Goal: Find contact information: Find contact information

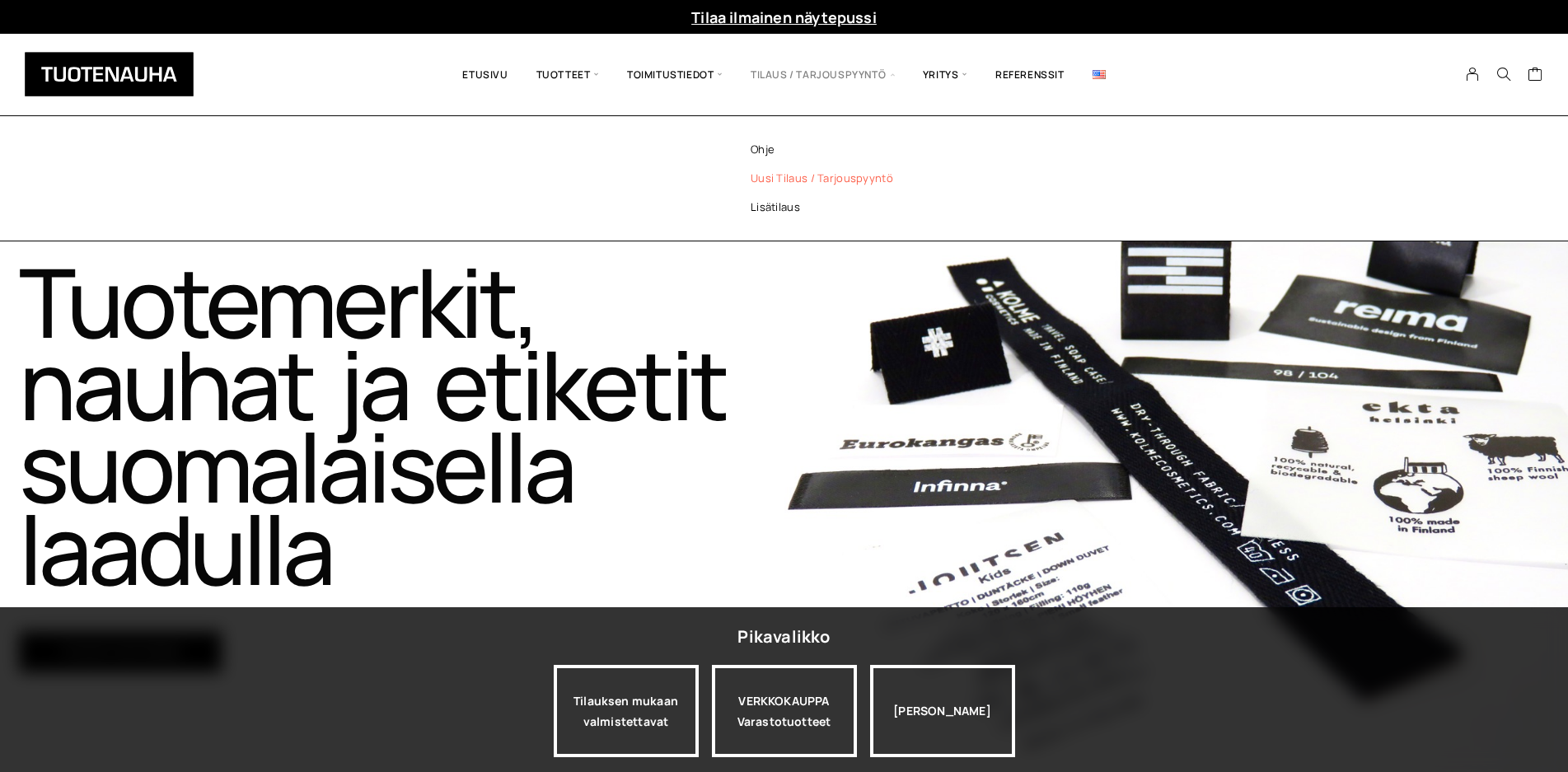
click at [780, 172] on link "Uusi tilaus / tarjouspyyntö" at bounding box center [844, 178] width 239 height 29
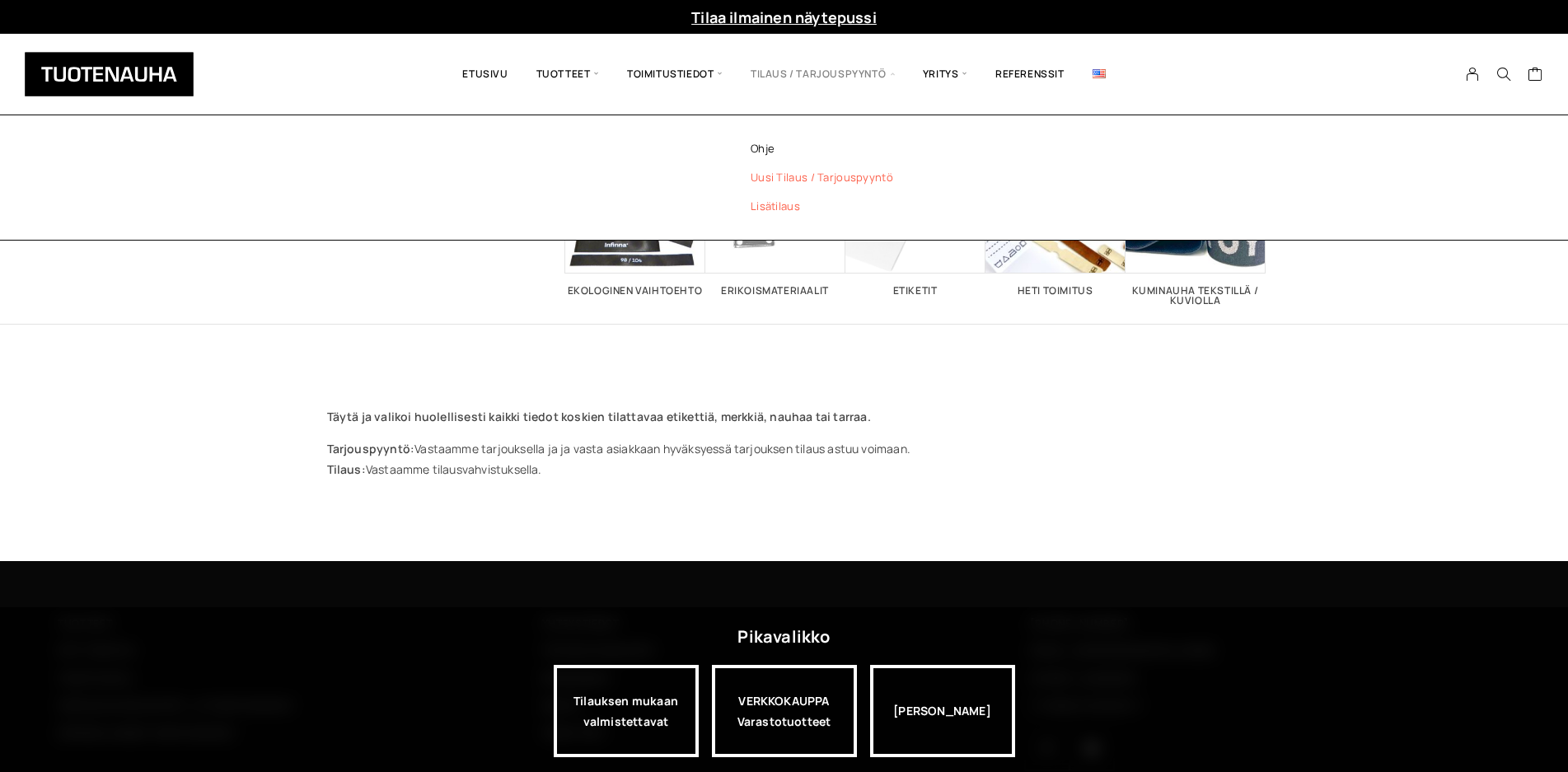
click at [777, 204] on link "Lisätilaus" at bounding box center [844, 206] width 239 height 29
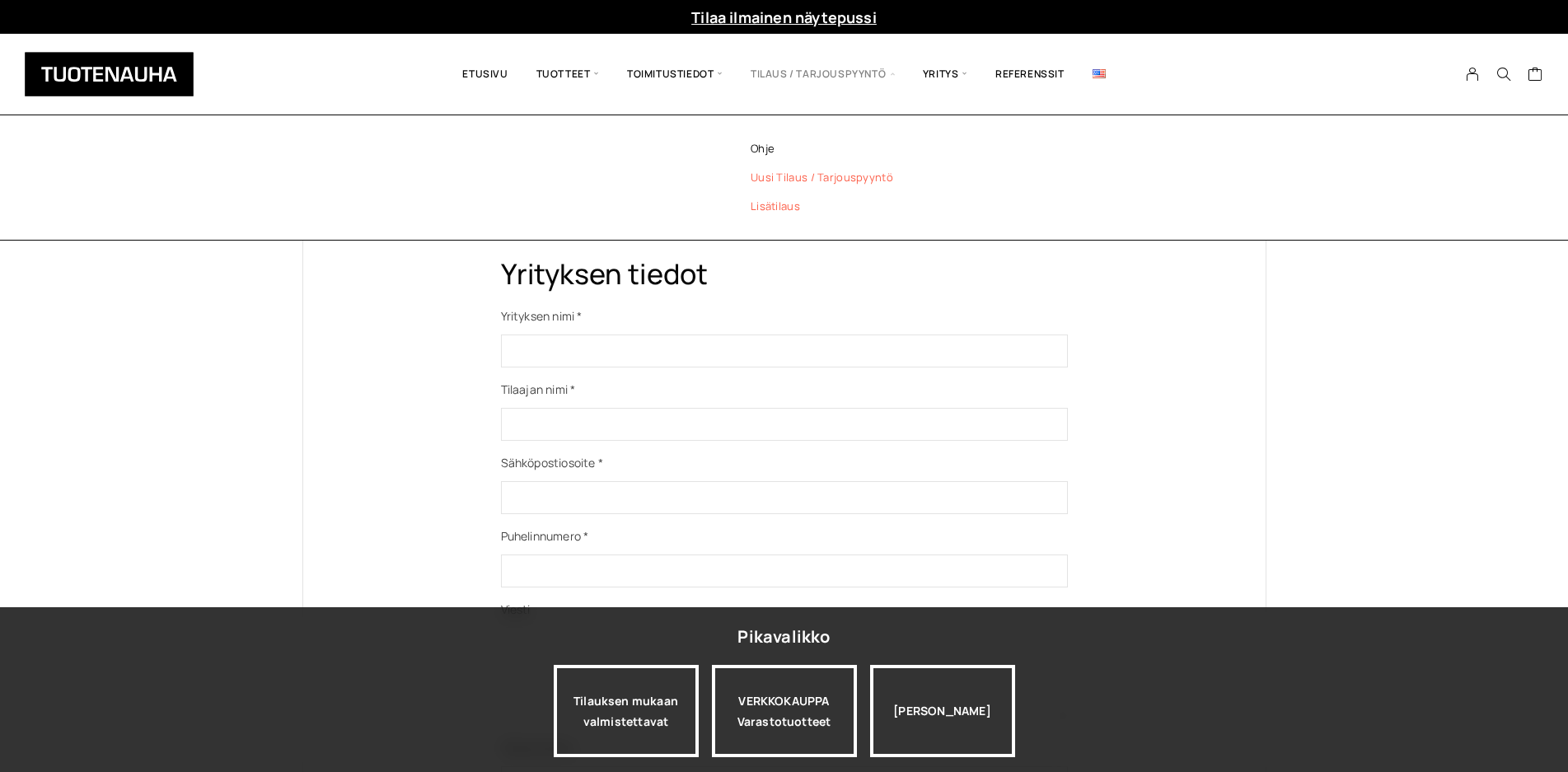
click at [775, 173] on link "Uusi tilaus / tarjouspyyntö" at bounding box center [844, 177] width 239 height 29
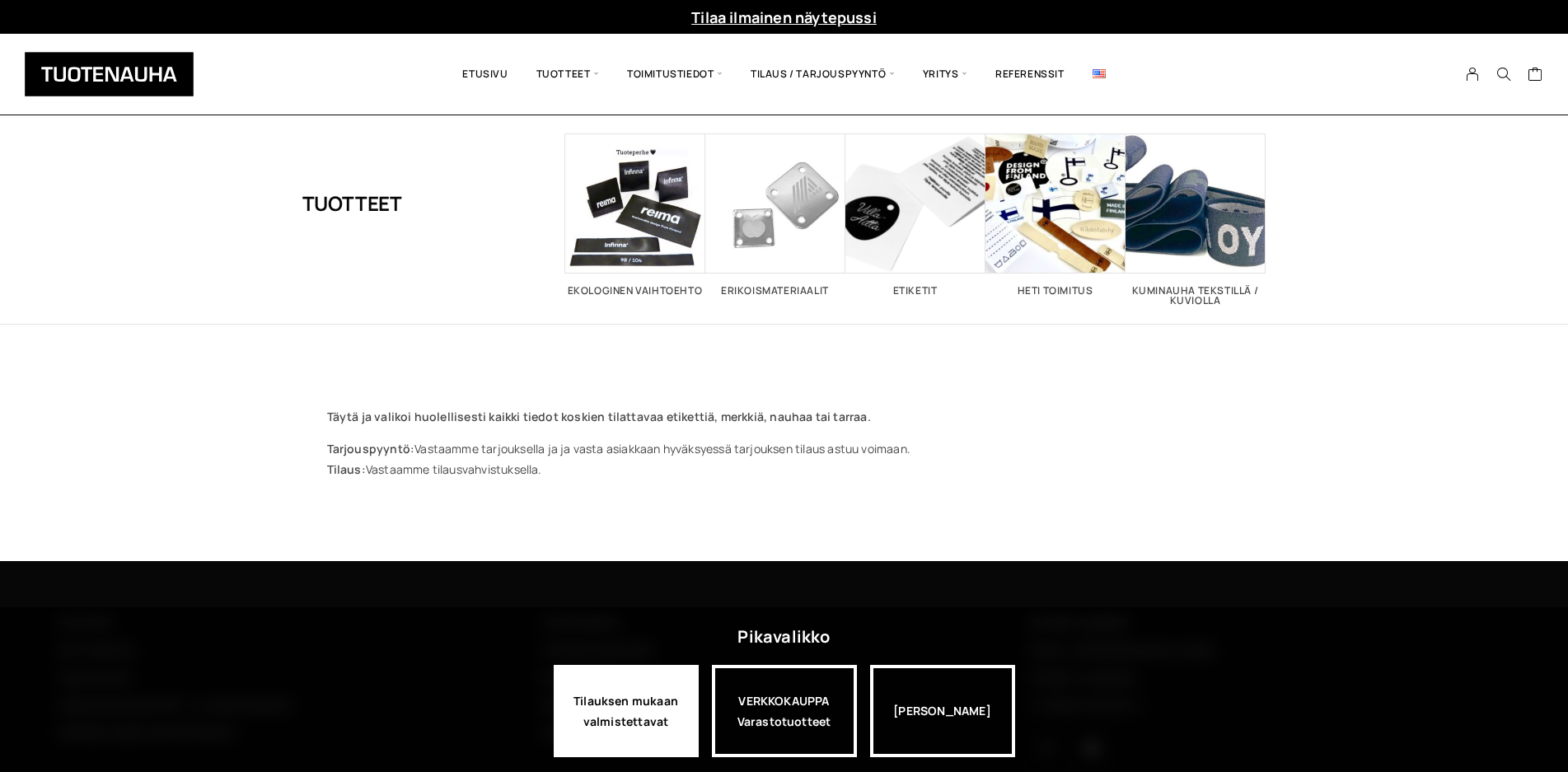
click at [638, 703] on div "Tilauksen mukaan valmistettavat" at bounding box center [625, 711] width 145 height 93
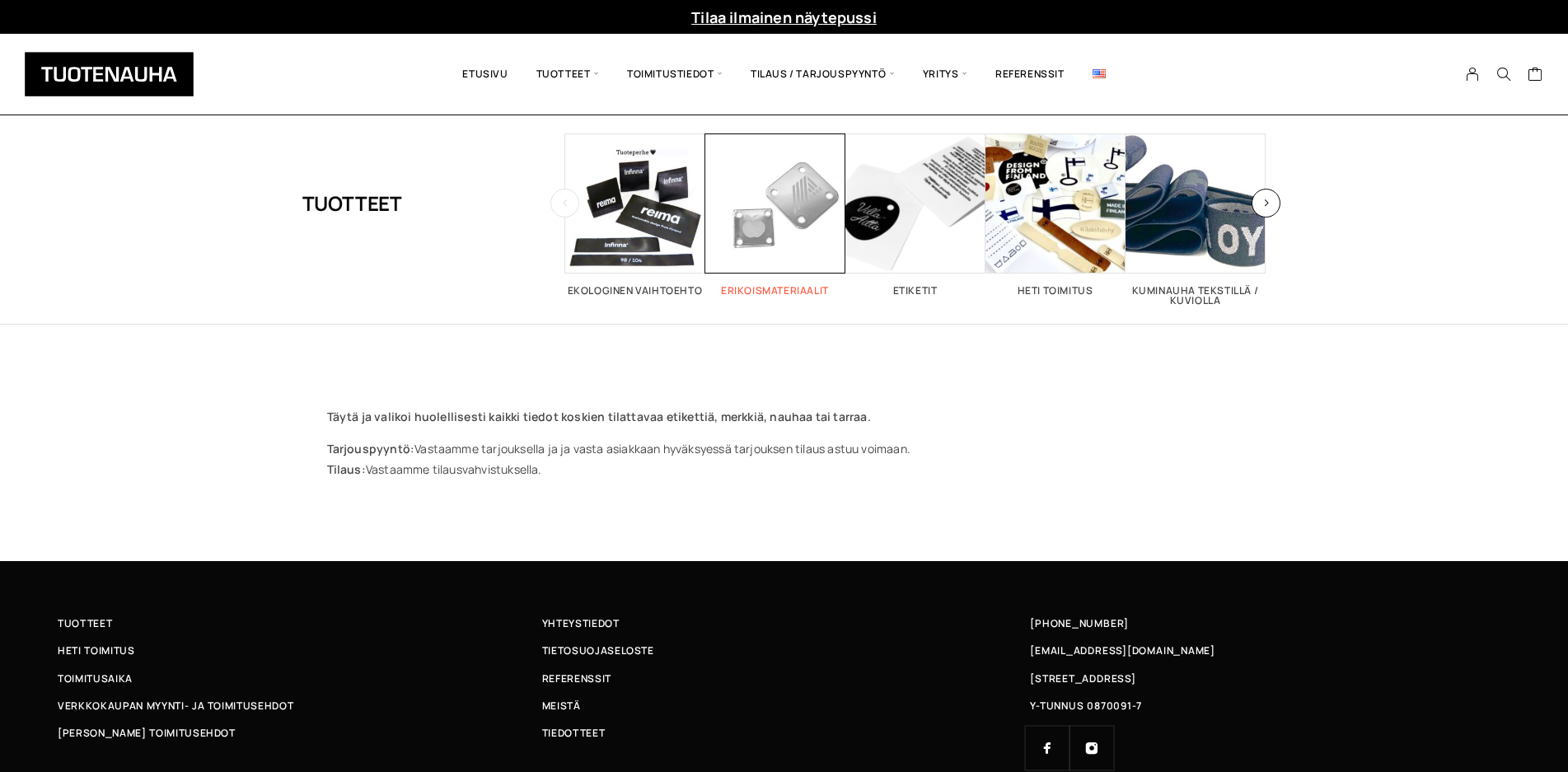
click at [784, 286] on h2 "Erikoismateriaalit 1" at bounding box center [775, 290] width 140 height 10
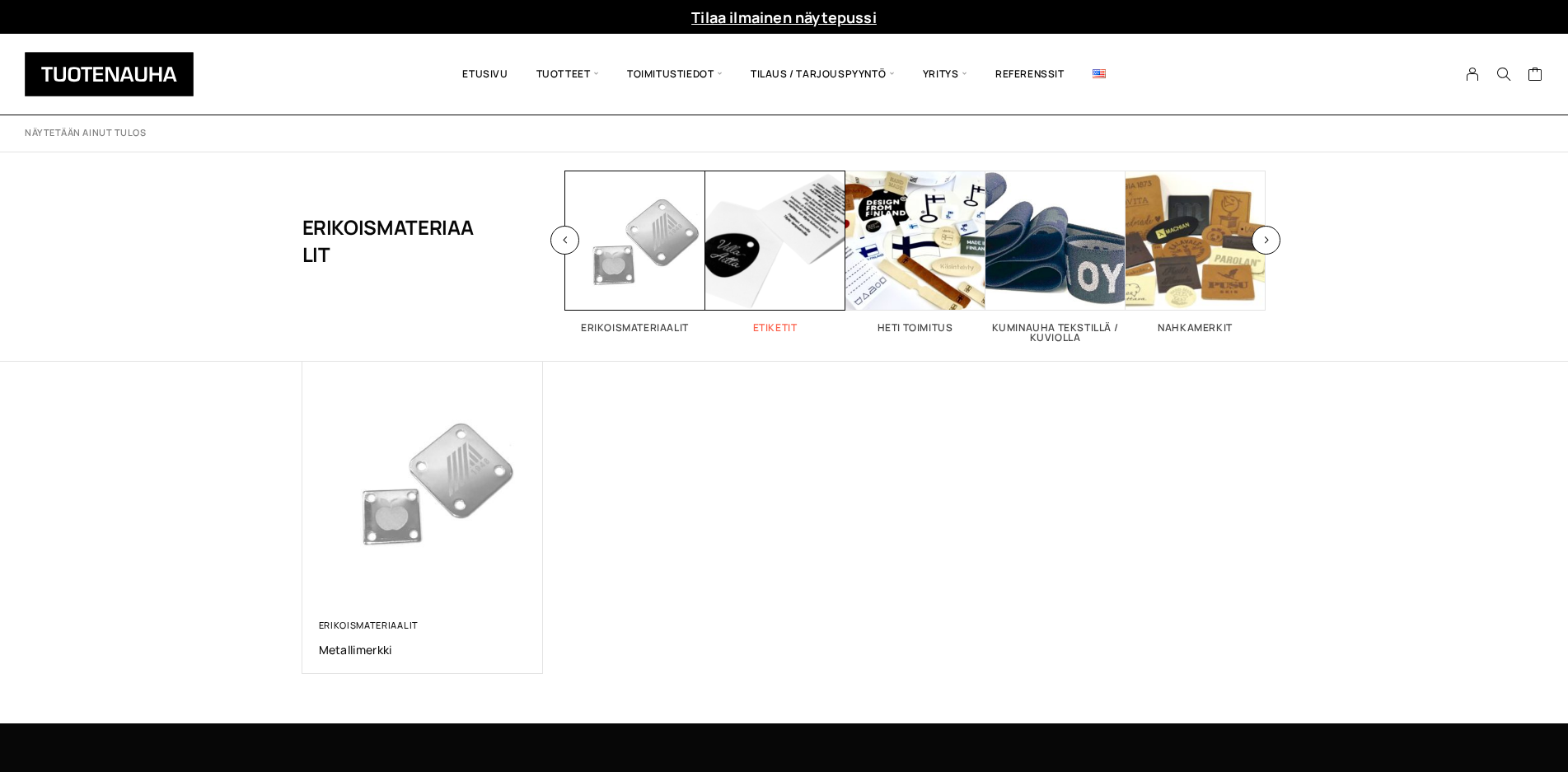
click at [776, 329] on h2 "Etiketit 26" at bounding box center [775, 328] width 140 height 10
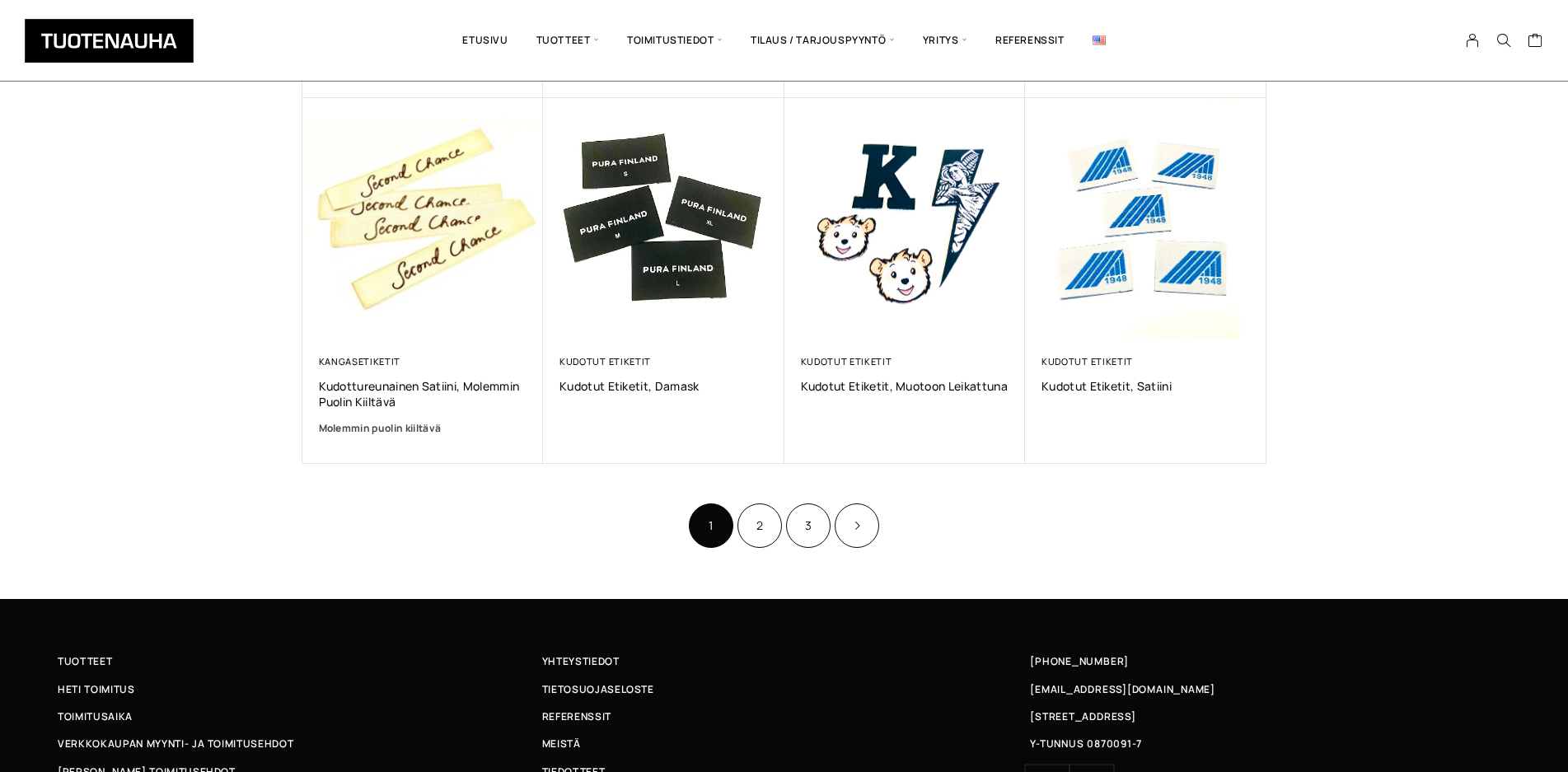
scroll to position [1009, 0]
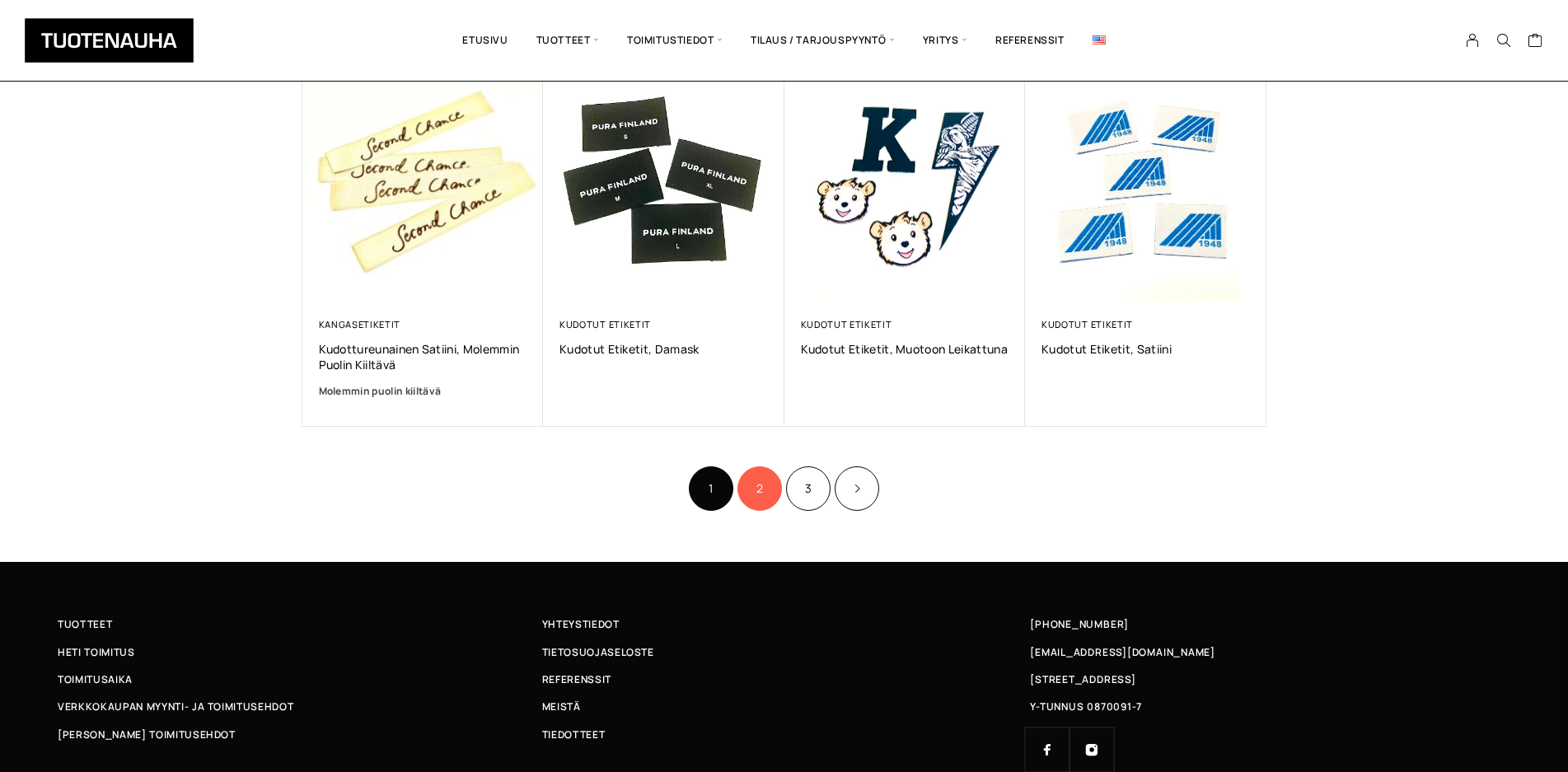
click at [774, 503] on link "2" at bounding box center [759, 488] width 44 height 44
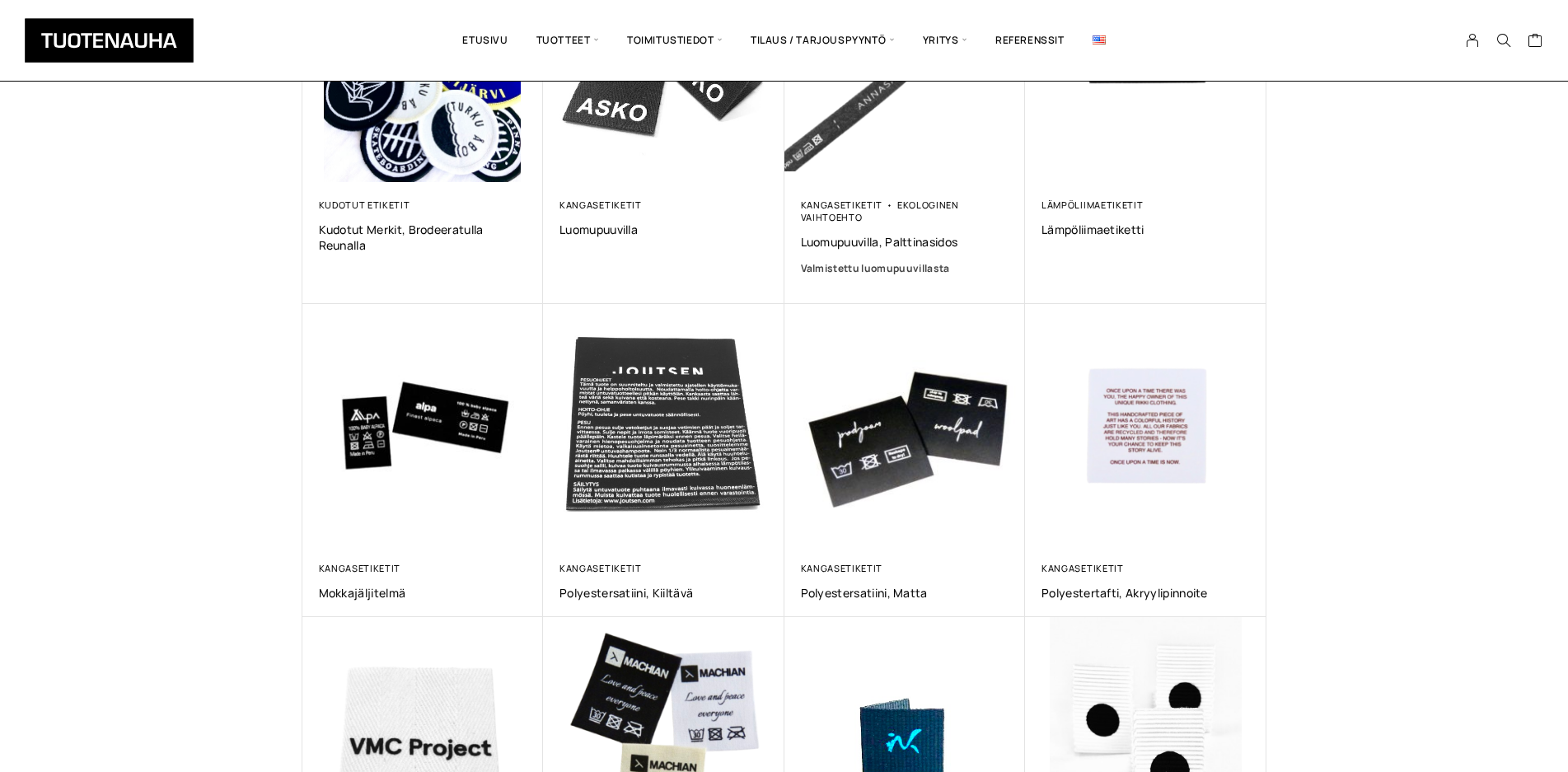
scroll to position [672, 0]
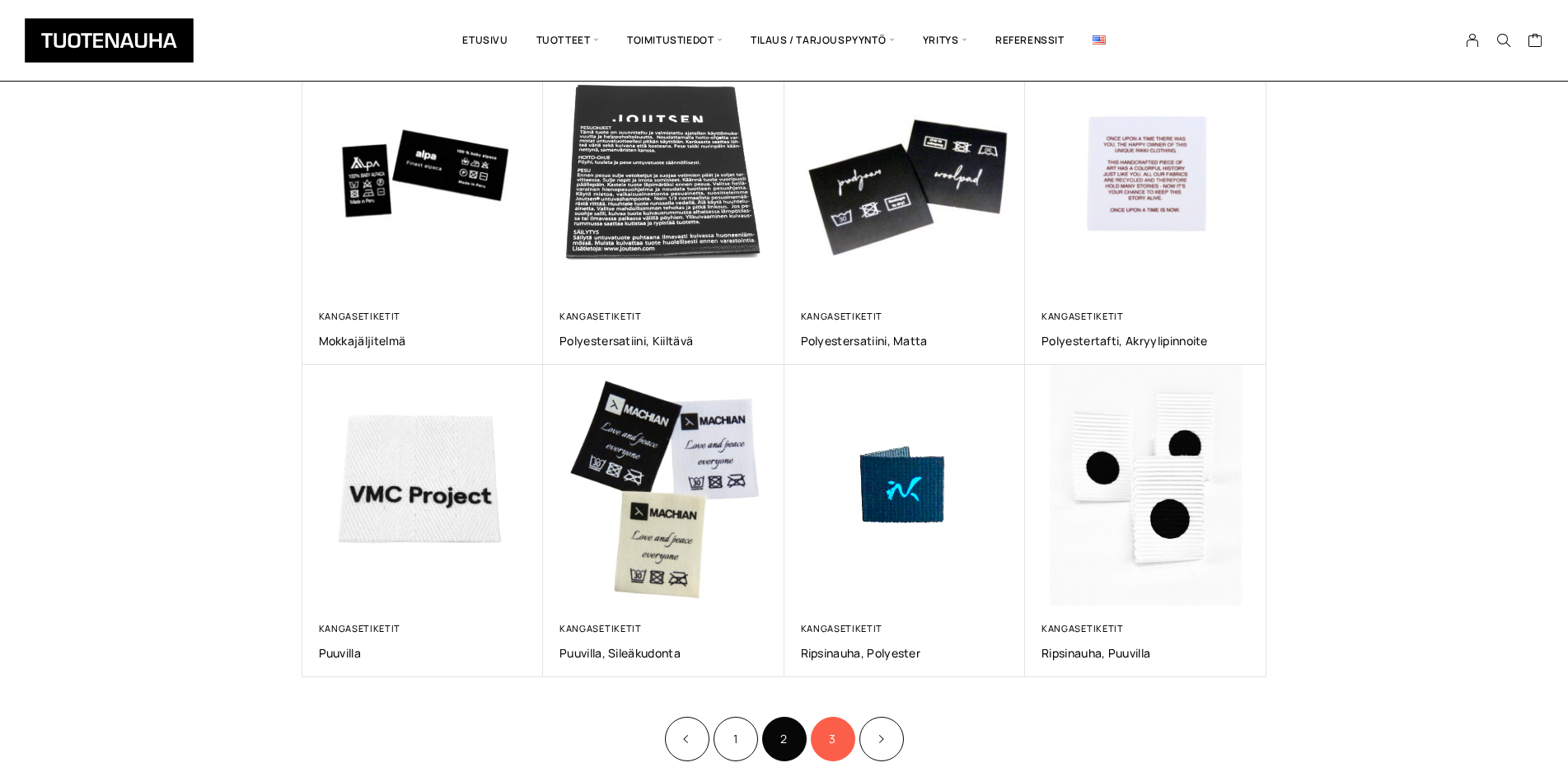
click at [821, 736] on link "3" at bounding box center [833, 739] width 44 height 44
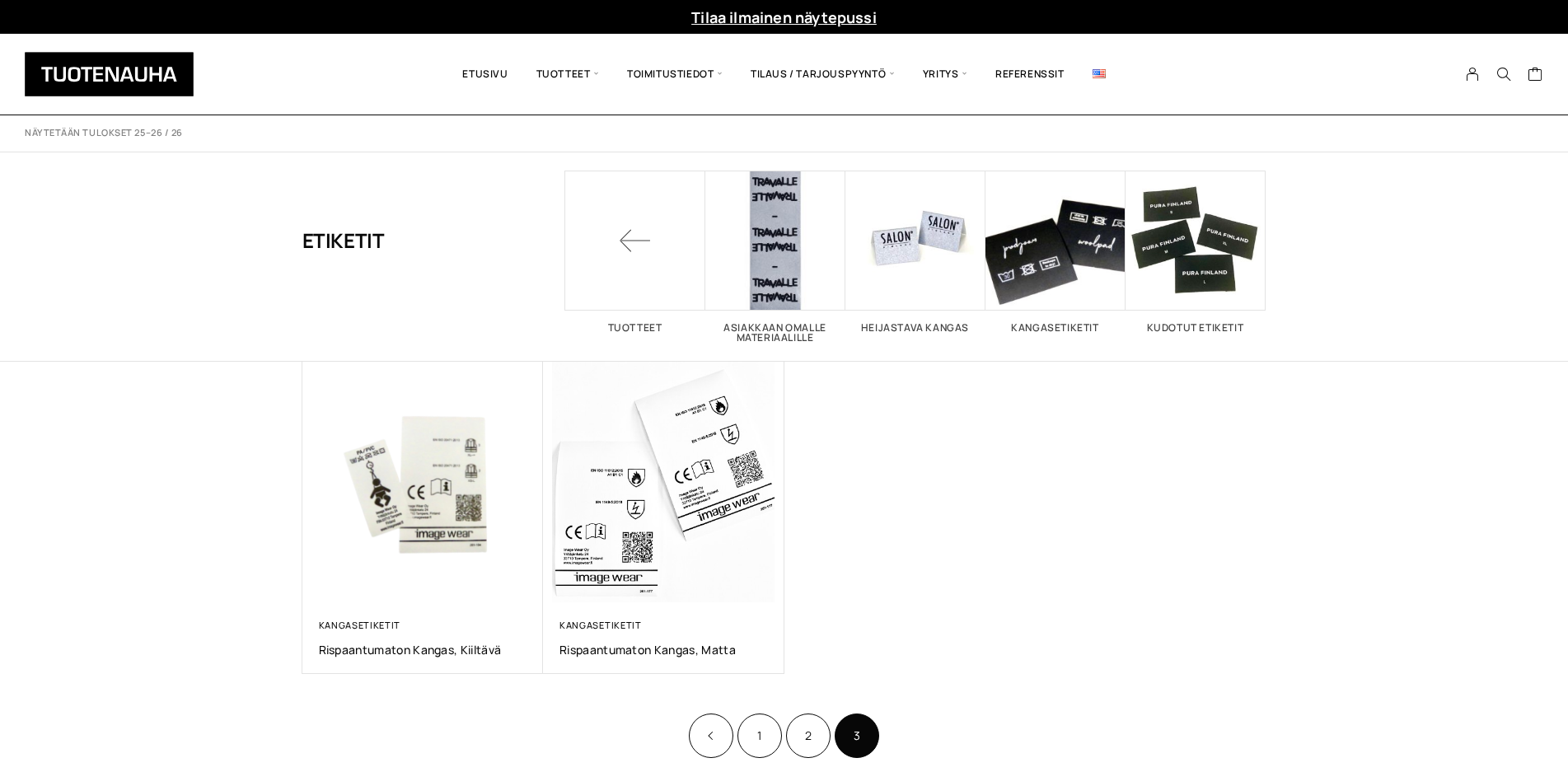
click at [856, 740] on span "3" at bounding box center [857, 736] width 44 height 44
click at [796, 732] on link "2" at bounding box center [808, 736] width 44 height 44
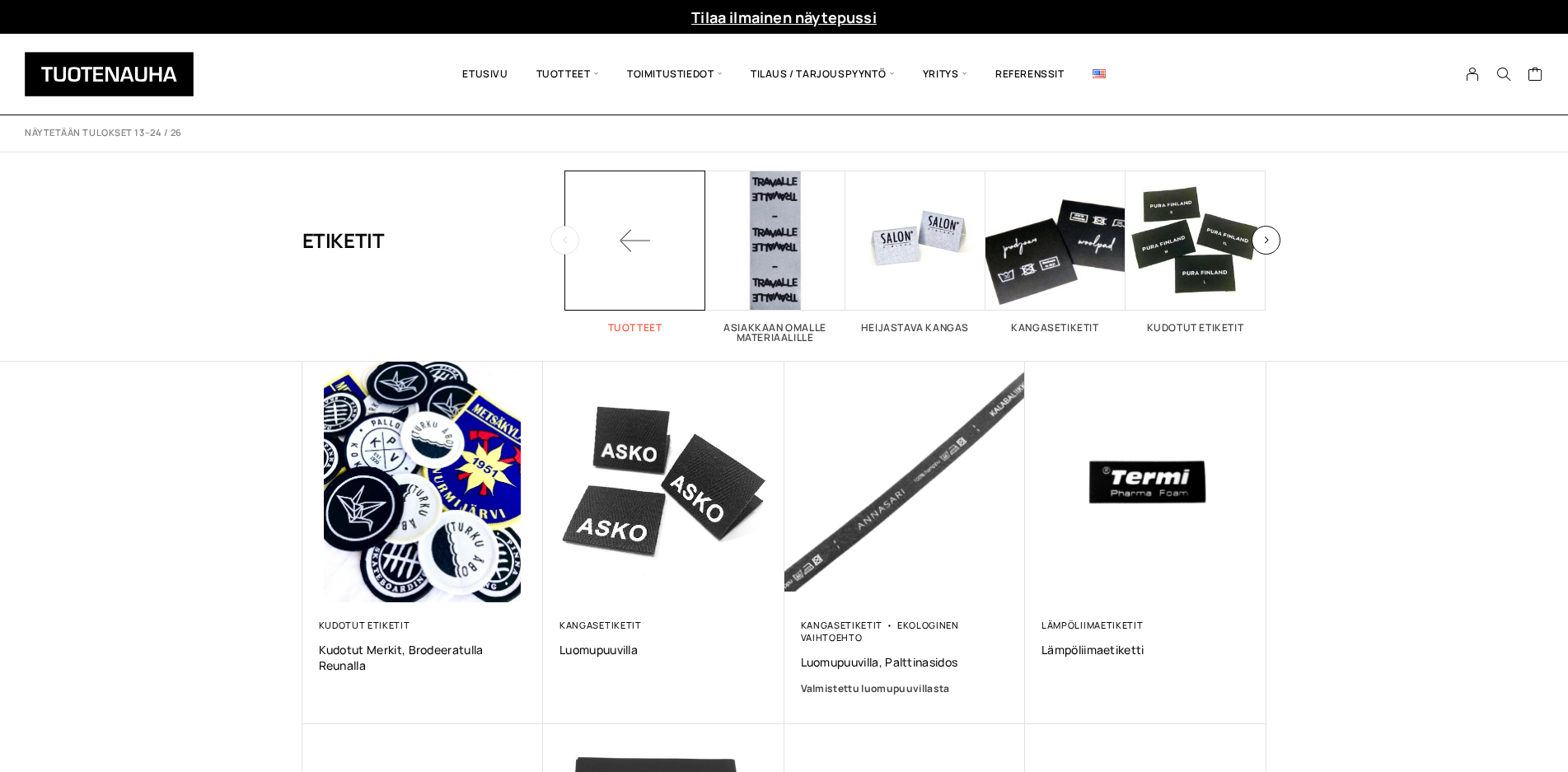
click at [639, 230] on span at bounding box center [636, 241] width 140 height 140
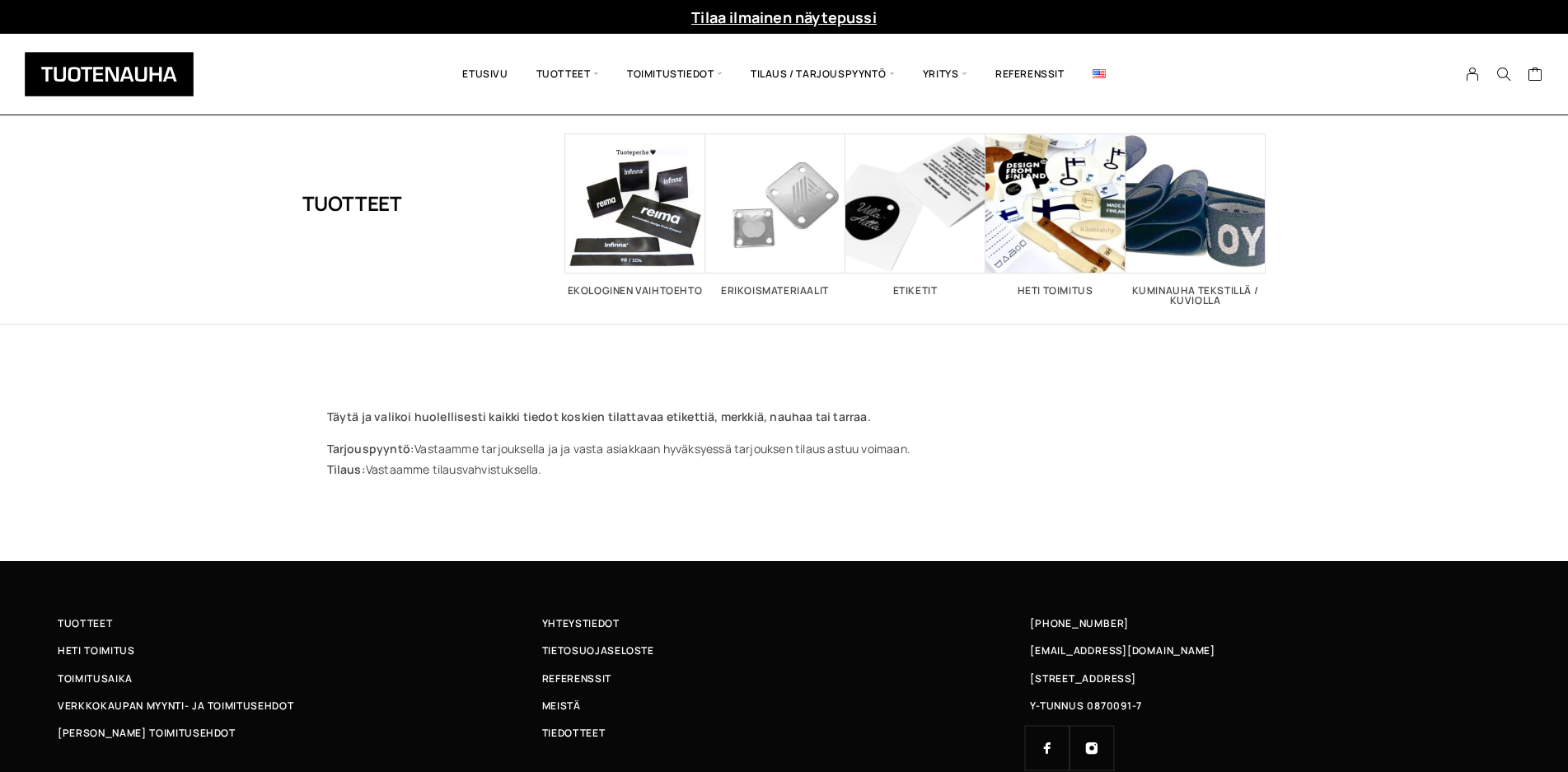
scroll to position [77, 0]
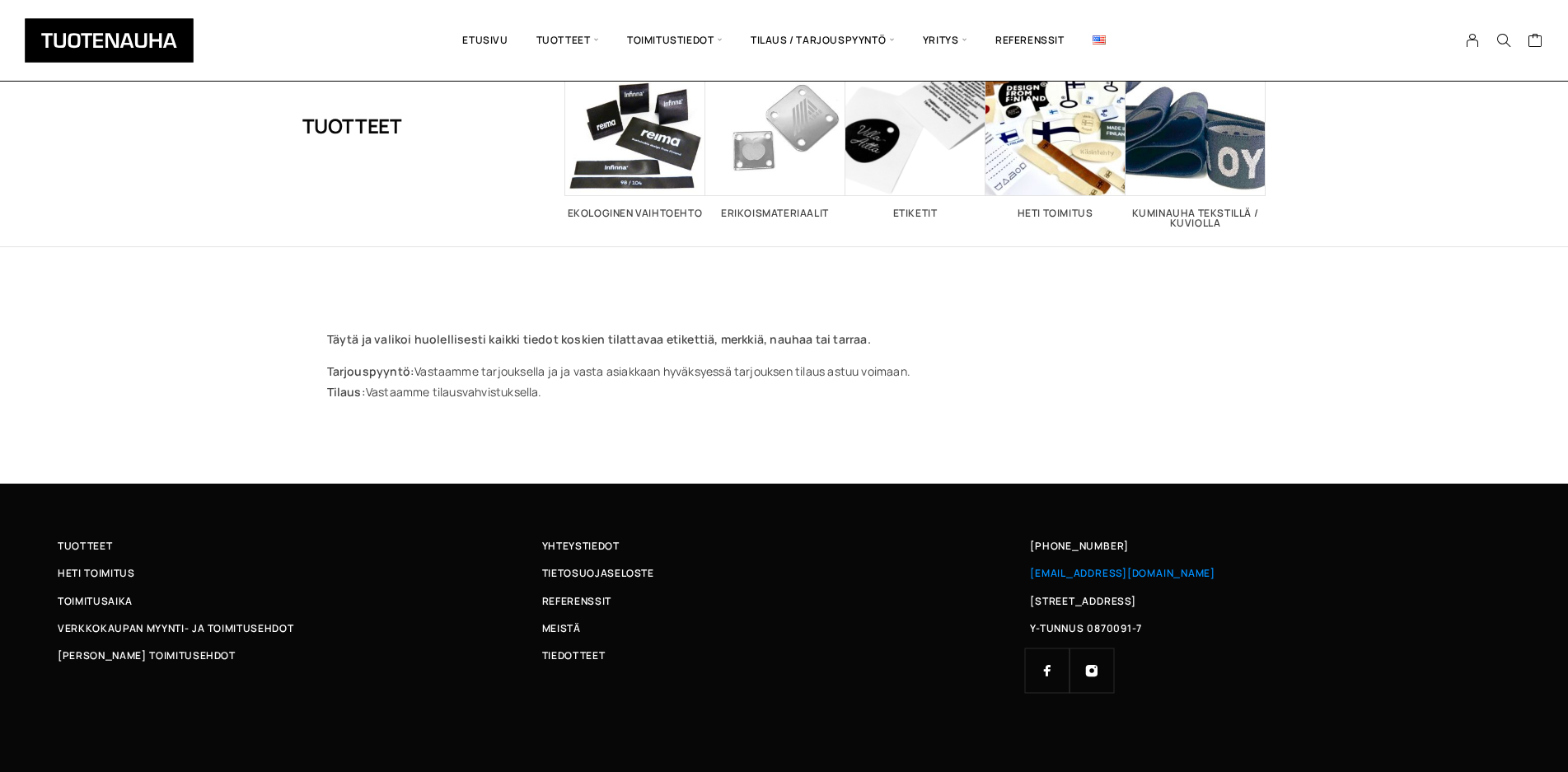
click at [1088, 572] on span "[EMAIL_ADDRESS][DOMAIN_NAME]" at bounding box center [1123, 574] width 185 height 17
